Goal: Check status: Check status

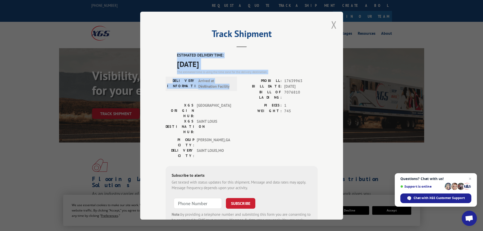
click at [332, 25] on button "Close modal" at bounding box center [334, 24] width 6 height 13
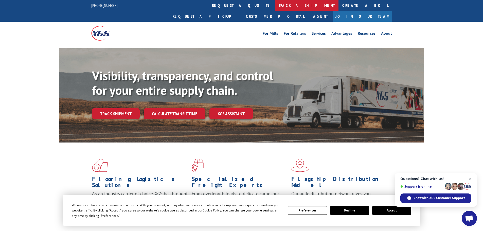
click at [275, 7] on link "track a shipment" at bounding box center [307, 5] width 64 height 11
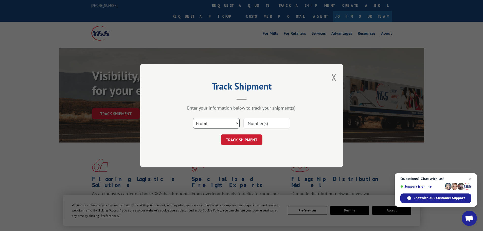
click at [212, 124] on select "Select category... Probill BOL PO" at bounding box center [216, 123] width 47 height 11
select select "bol"
click at [193, 118] on select "Select category... Probill BOL PO" at bounding box center [216, 123] width 47 height 11
click at [248, 124] on input at bounding box center [266, 123] width 47 height 11
paste input "7083397"
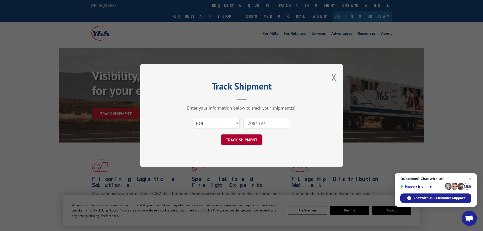
type input "7083397"
click at [234, 141] on button "TRACK SHIPMENT" at bounding box center [242, 139] width 42 height 11
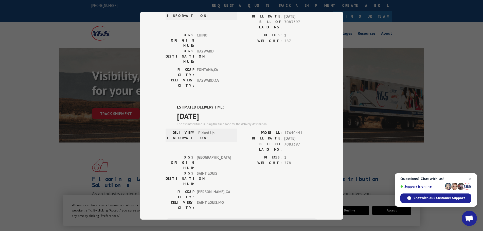
scroll to position [51, 0]
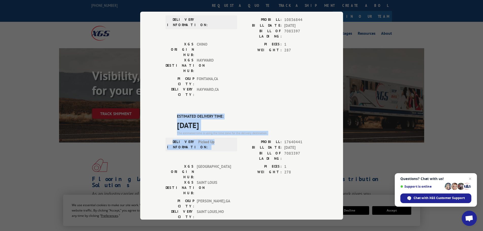
drag, startPoint x: 215, startPoint y: 110, endPoint x: 174, endPoint y: 88, distance: 46.0
click at [174, 114] on div "ESTIMATED DELIVERY TIME: [DATE] The estimated time is using the time zone for t…" at bounding box center [242, 205] width 152 height 182
copy div "ESTIMATED DELIVERY TIME: [DATE] The estimated time is using the time zone for t…"
